Goal: Information Seeking & Learning: Find specific fact

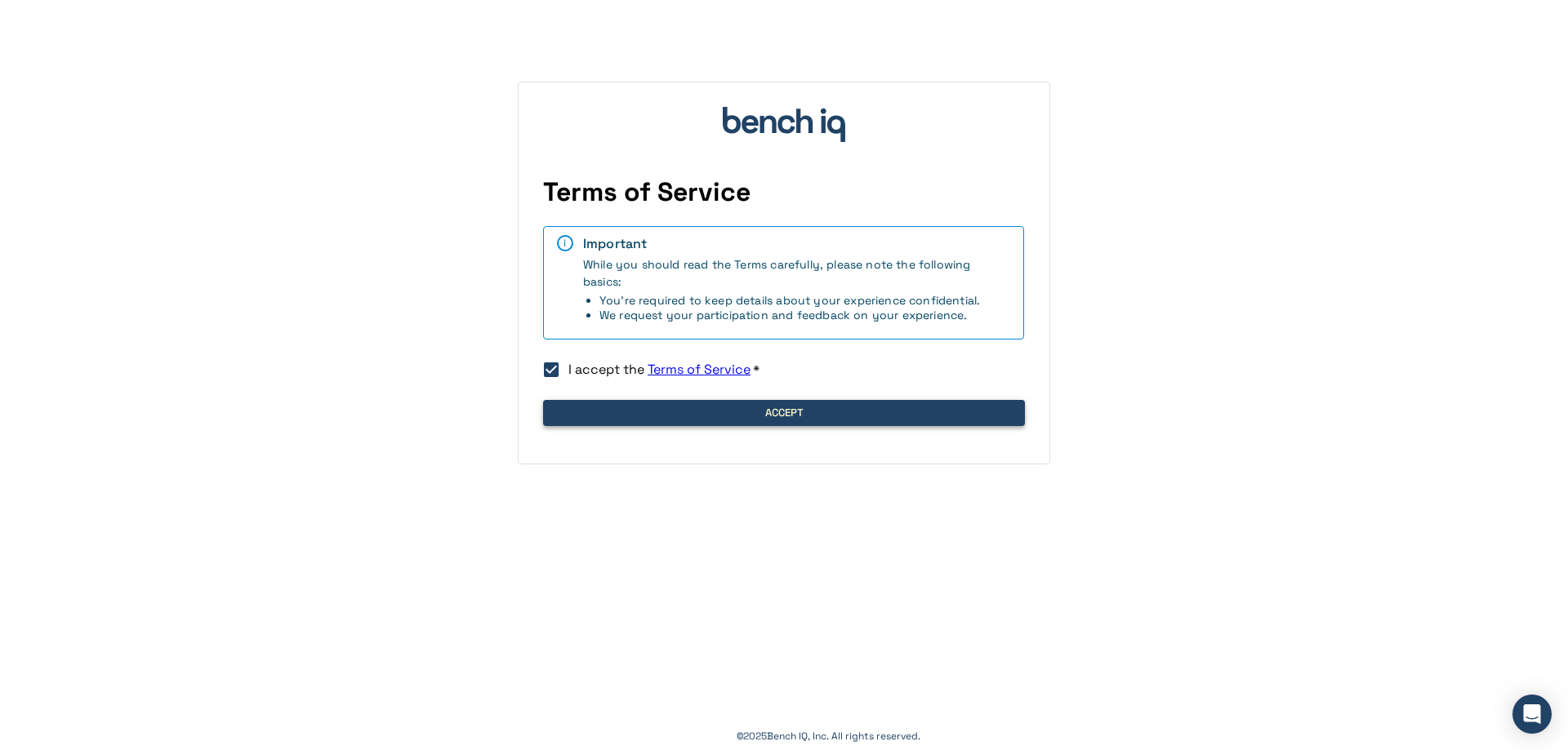
click at [760, 407] on button "Accept" at bounding box center [783, 413] width 482 height 26
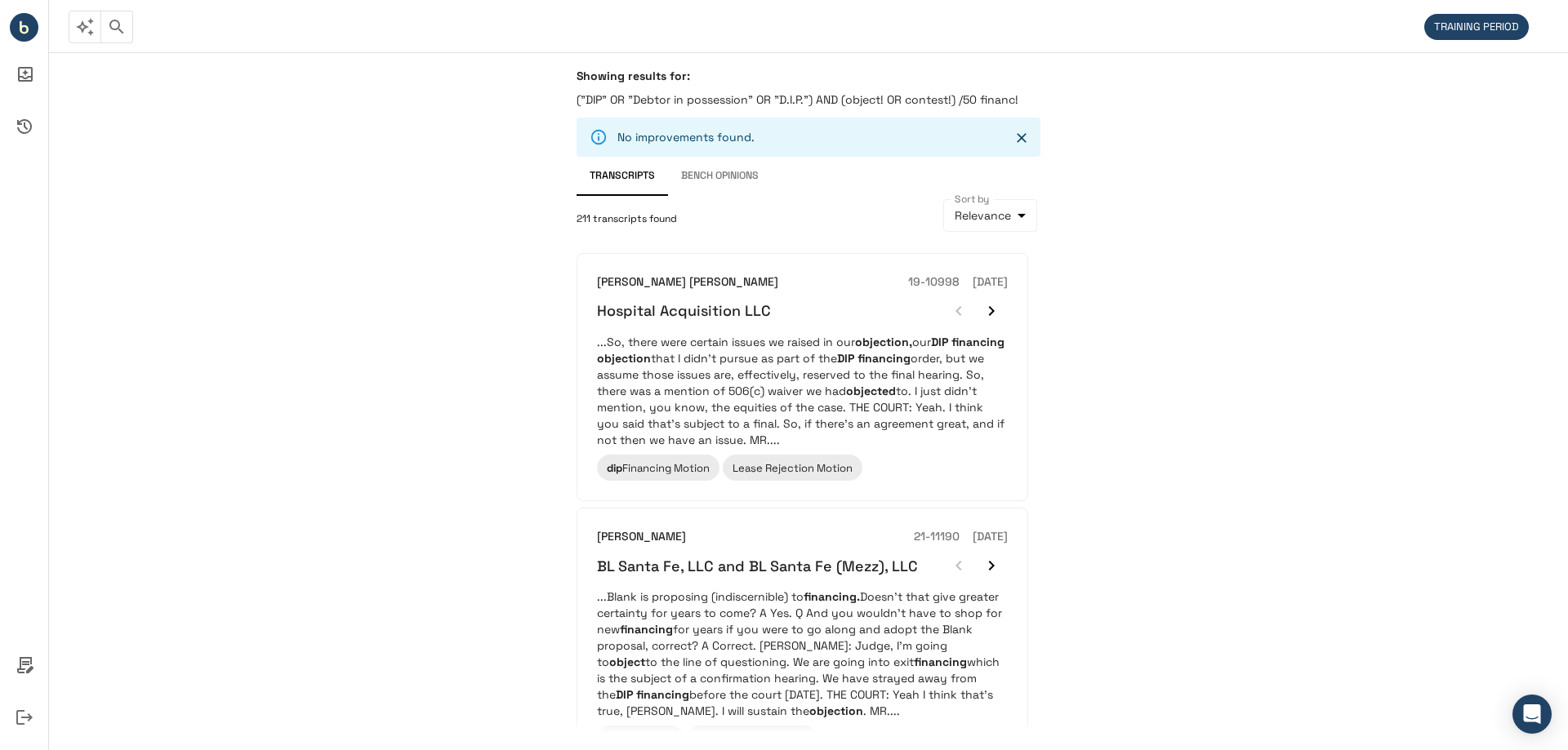
click at [1484, 417] on div "Showing results for: ("DIP" OR "Debtor in possession" OR "D.I.P.") AND (object!…" at bounding box center [808, 401] width 1519 height 698
